Goal: Task Accomplishment & Management: Use online tool/utility

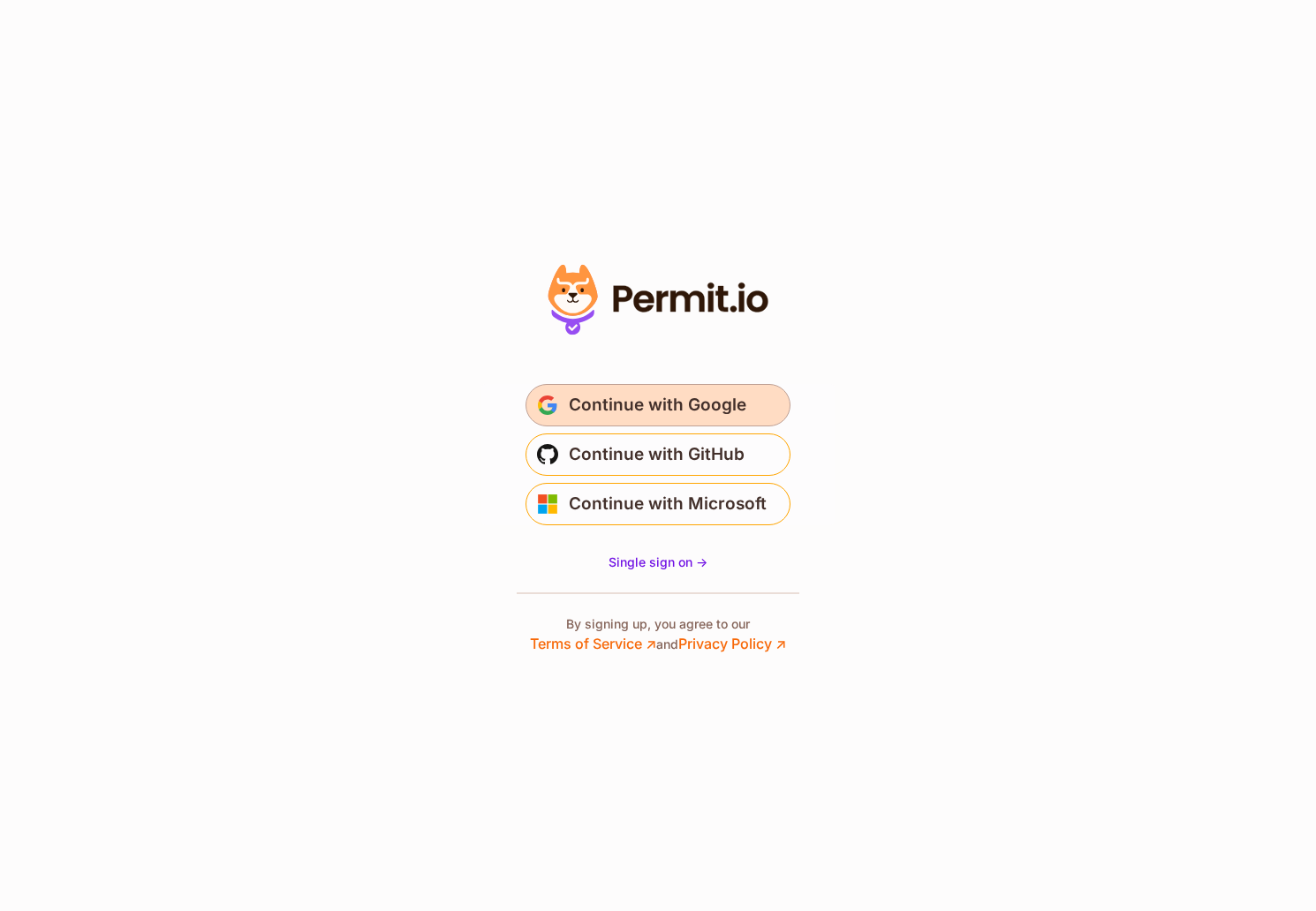
click at [724, 410] on span "Continue with Google" at bounding box center [658, 404] width 177 height 28
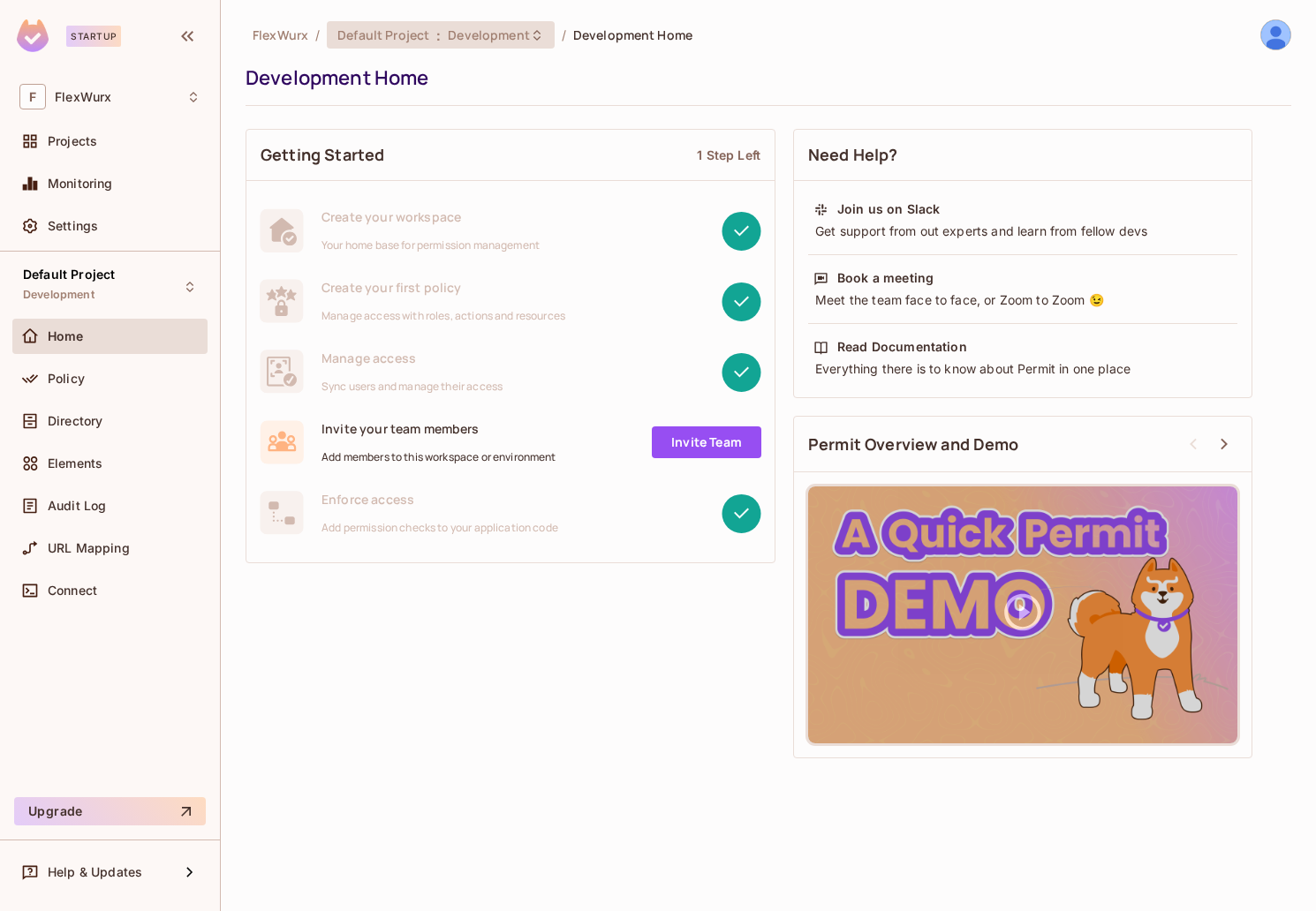
click at [432, 43] on div "Default Project : Development" at bounding box center [441, 35] width 228 height 28
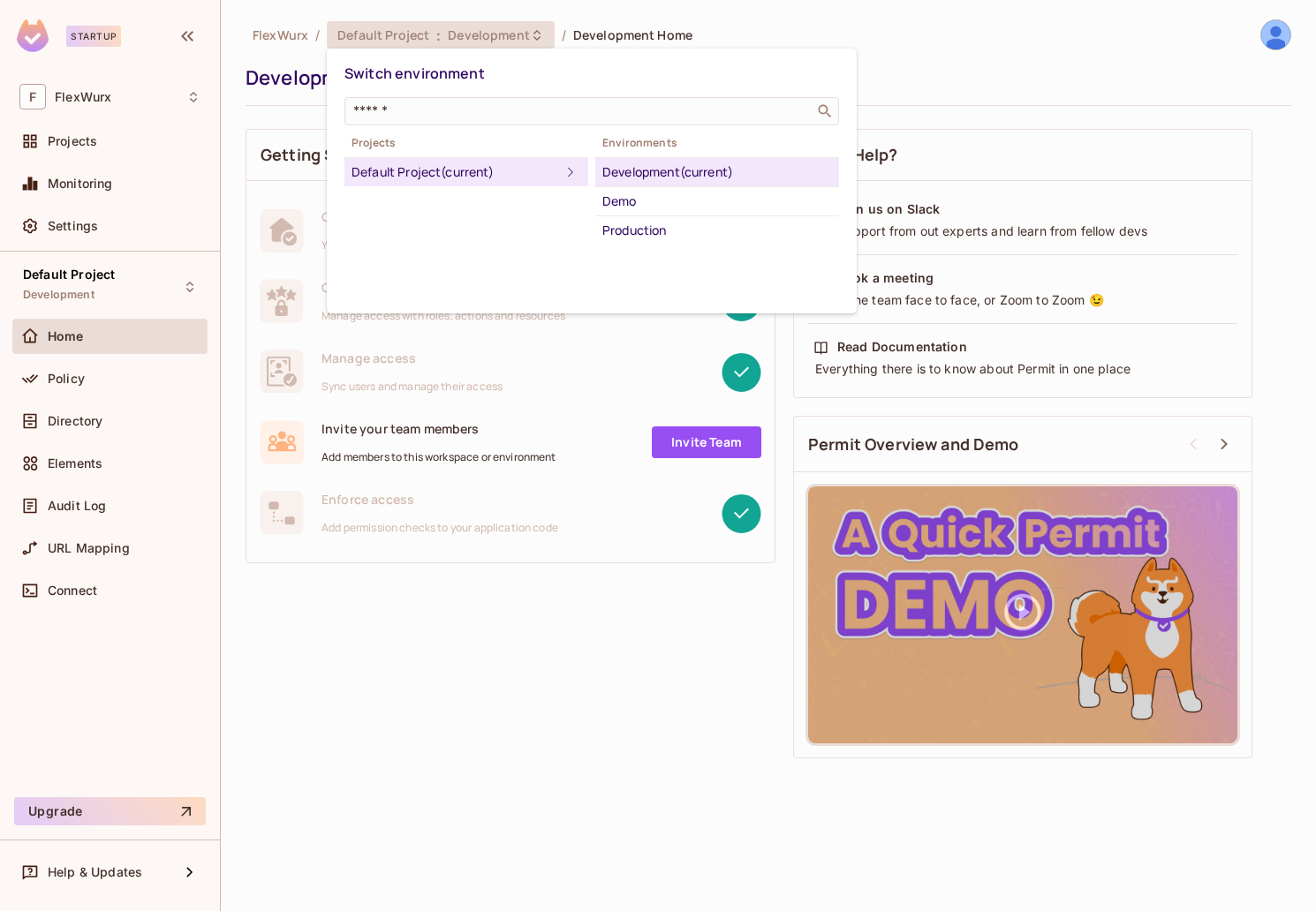
click at [450, 36] on div at bounding box center [658, 455] width 1316 height 911
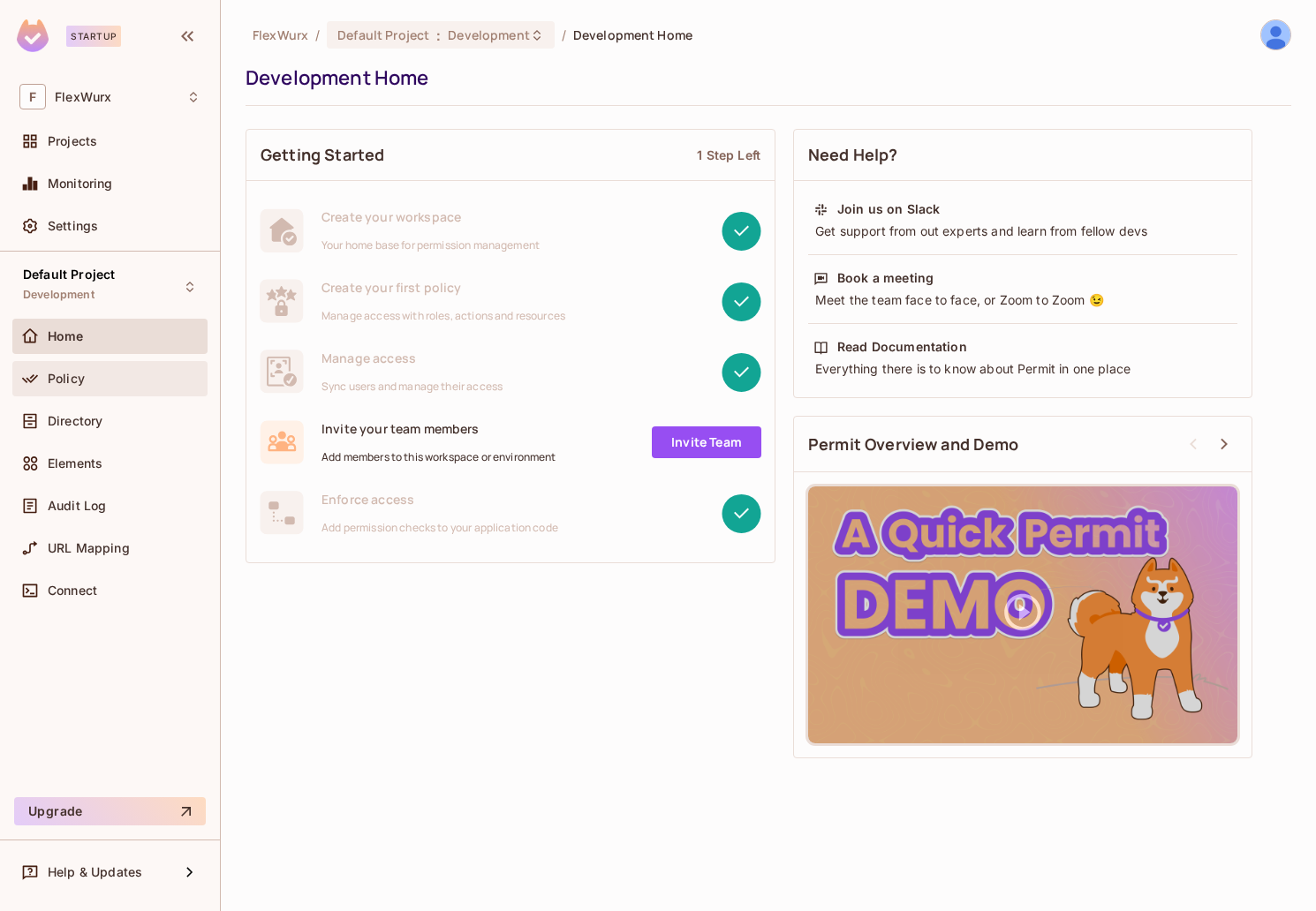
click at [99, 369] on div "Policy" at bounding box center [109, 379] width 181 height 21
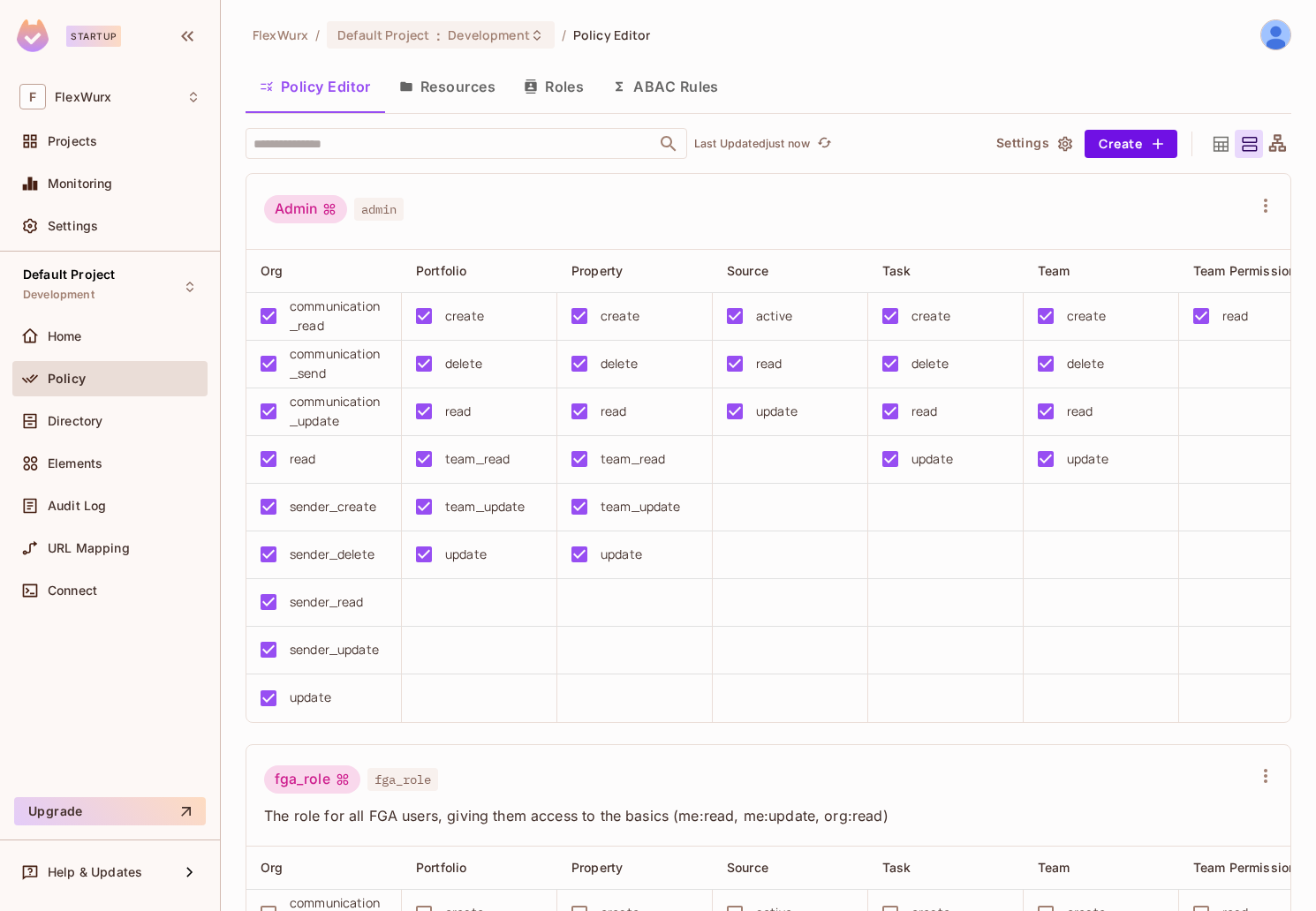
click at [574, 84] on button "Roles" at bounding box center [554, 86] width 88 height 44
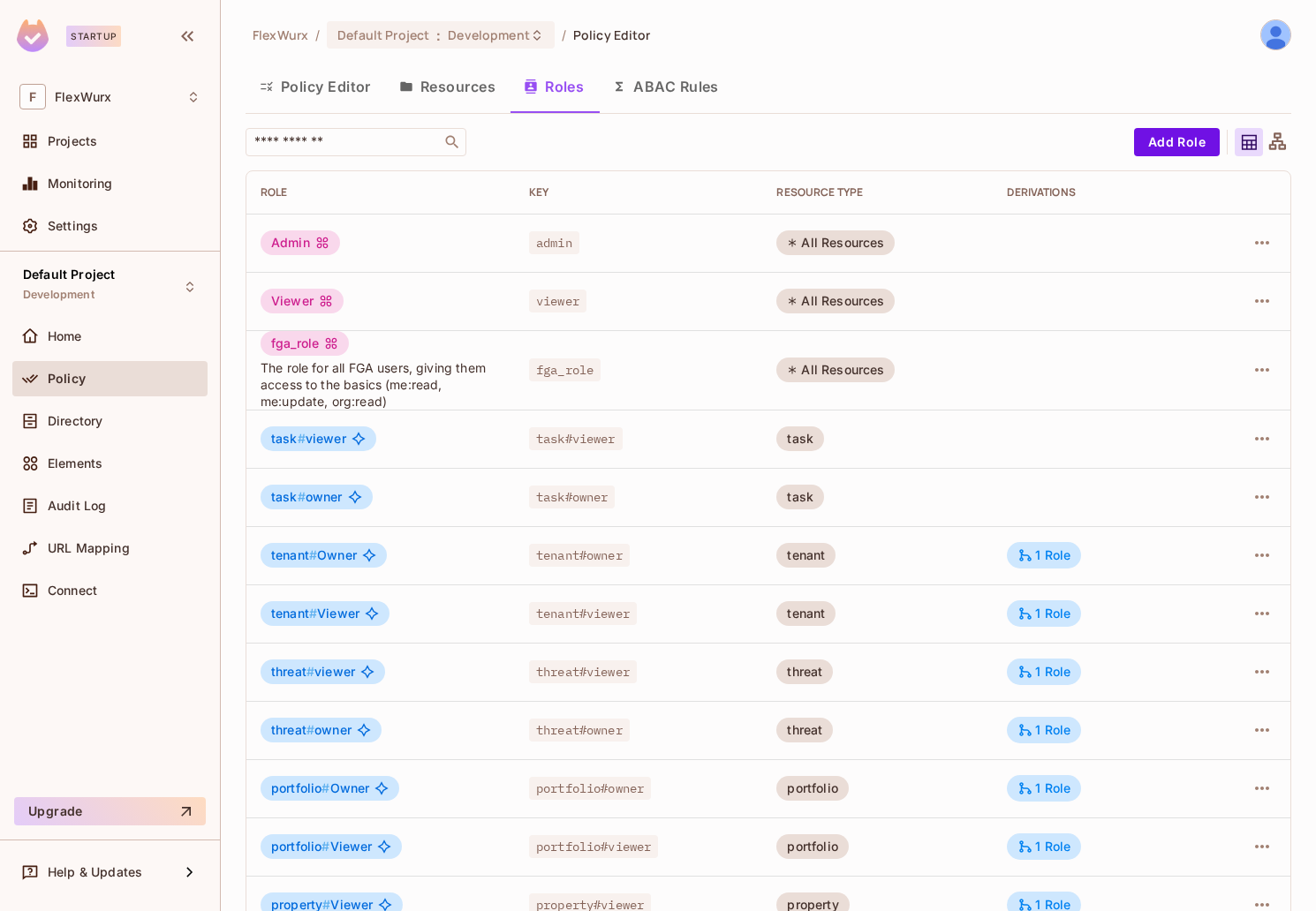
click at [468, 98] on button "Resources" at bounding box center [447, 86] width 124 height 44
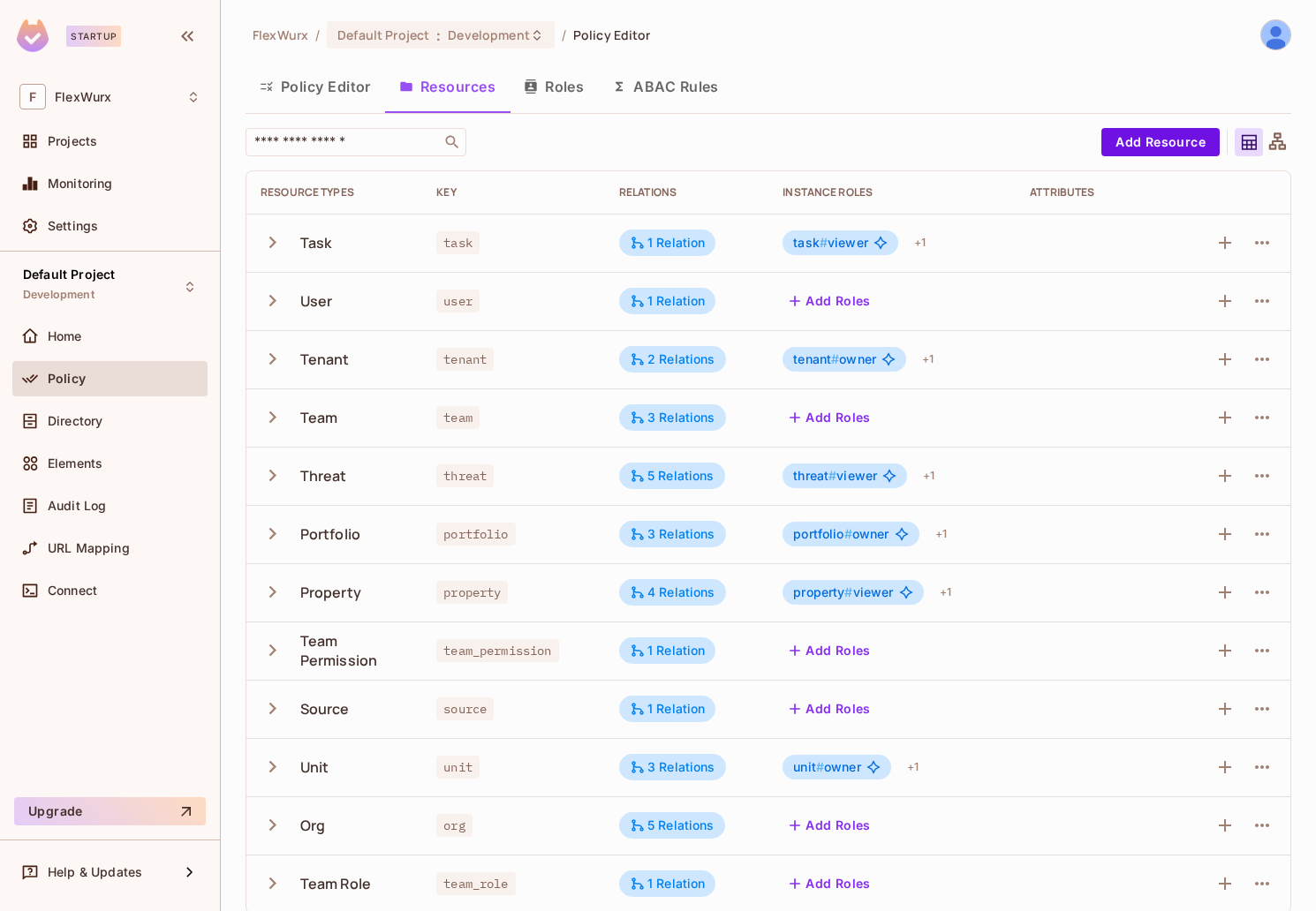
scroll to position [17, 0]
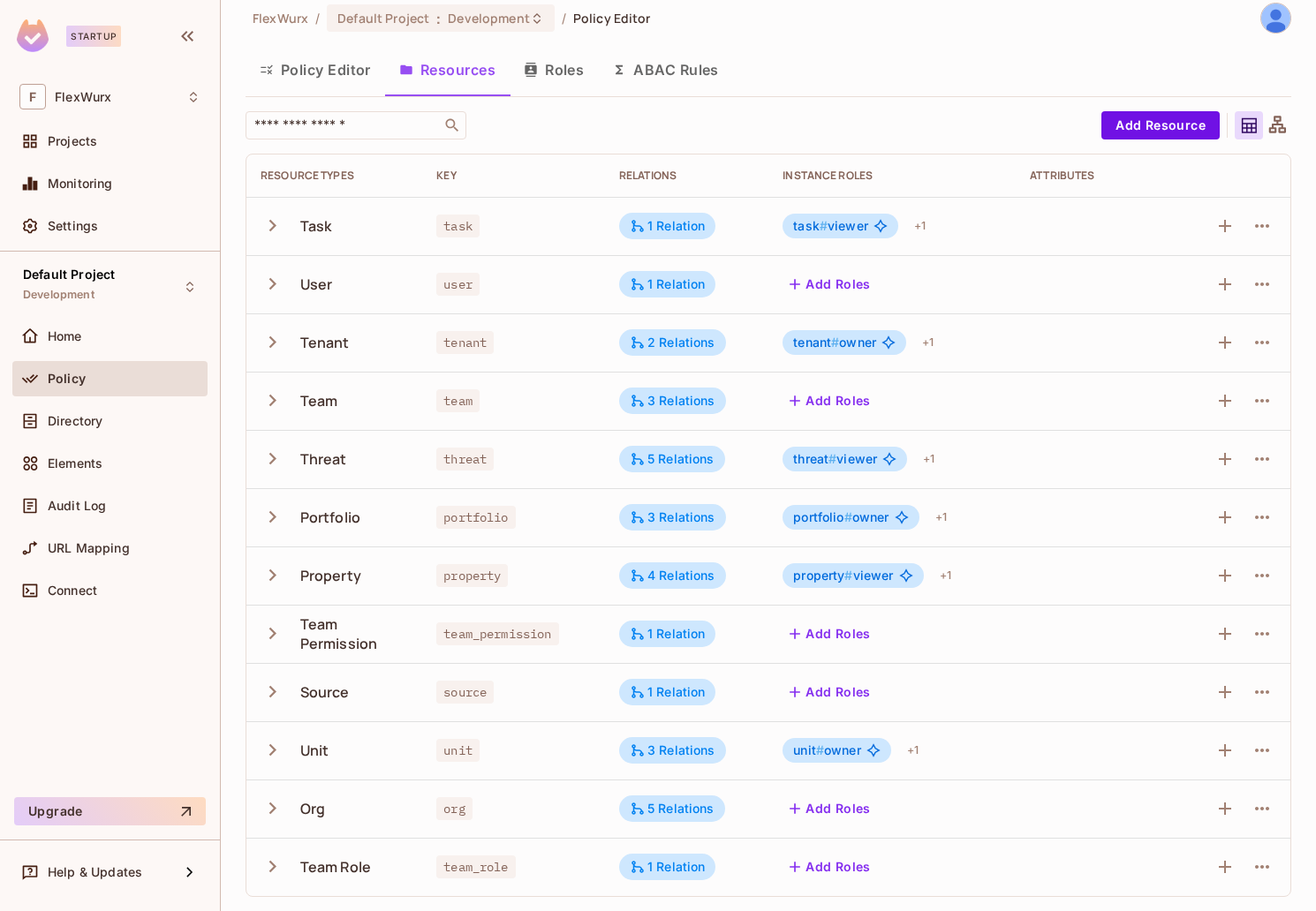
click at [280, 218] on icon "button" at bounding box center [272, 225] width 24 height 24
